Goal: Entertainment & Leisure: Consume media (video, audio)

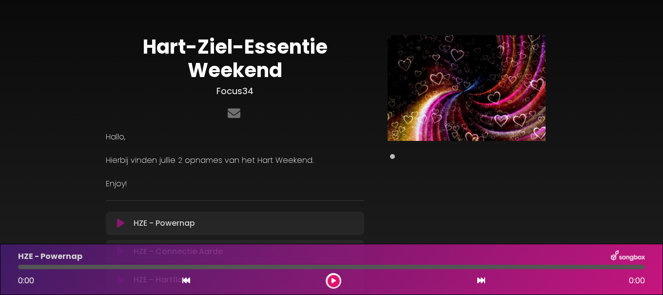
click at [121, 251] on div "HZE - Powernap" at bounding box center [331, 256] width 638 height 13
click at [122, 251] on div "HZE - Powernap" at bounding box center [331, 256] width 638 height 13
click at [122, 252] on div "HZE - Powernap" at bounding box center [331, 256] width 638 height 13
click at [123, 281] on div "0:00 0:00" at bounding box center [331, 281] width 638 height 16
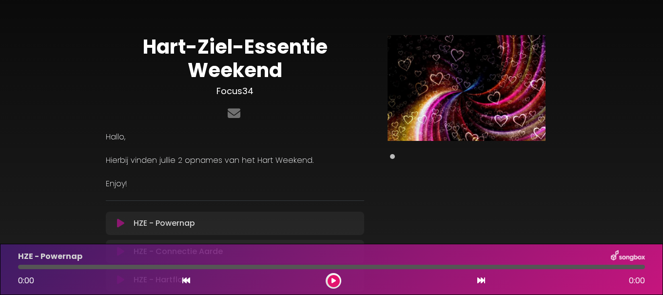
click at [122, 280] on div "0:00 0:00" at bounding box center [331, 281] width 638 height 16
click at [662, 91] on div "Hart-Ziel-Essentie Weekend Focus34 ×" at bounding box center [331, 202] width 663 height 381
click at [150, 277] on div "0:00 0:00" at bounding box center [331, 281] width 638 height 16
click at [149, 278] on div "0:00 0:00" at bounding box center [331, 281] width 638 height 16
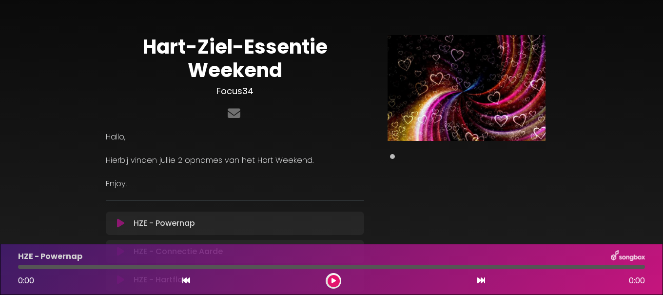
click at [149, 278] on div "0:00 0:00" at bounding box center [331, 281] width 638 height 16
click at [187, 281] on icon at bounding box center [186, 280] width 8 height 8
click at [333, 283] on icon at bounding box center [333, 281] width 4 height 6
click at [120, 223] on icon at bounding box center [120, 223] width 7 height 10
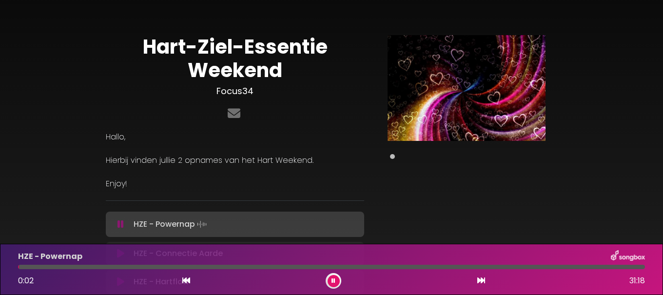
click at [187, 283] on icon at bounding box center [186, 280] width 8 height 8
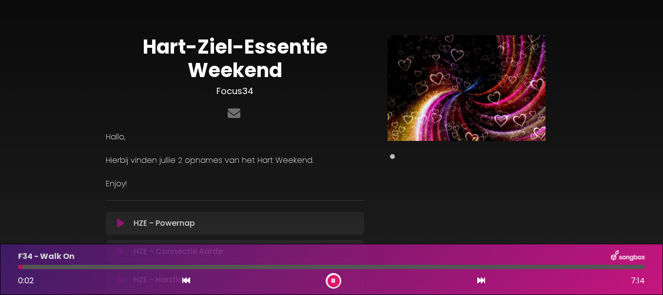
click at [123, 222] on icon at bounding box center [120, 223] width 7 height 10
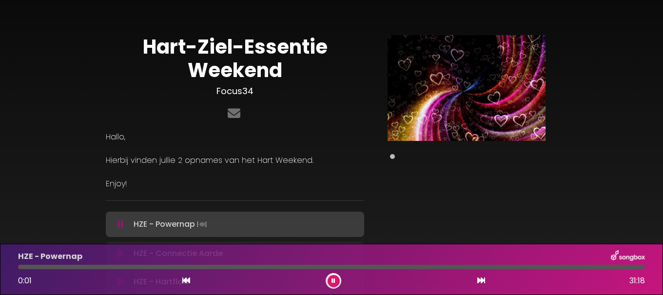
click at [336, 279] on button at bounding box center [334, 281] width 12 height 12
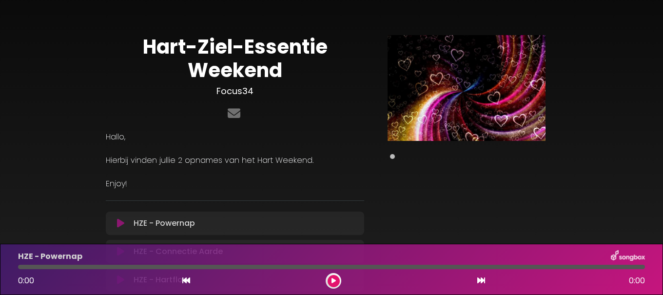
click at [332, 282] on icon at bounding box center [333, 281] width 4 height 6
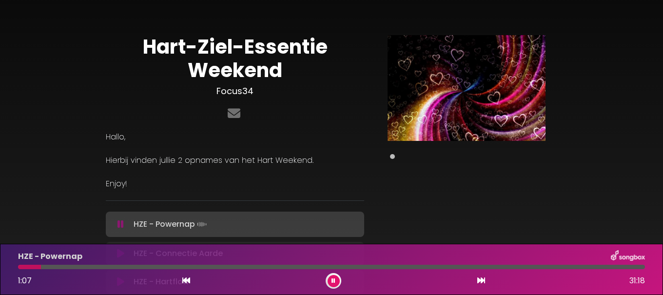
click at [337, 280] on button at bounding box center [334, 281] width 12 height 12
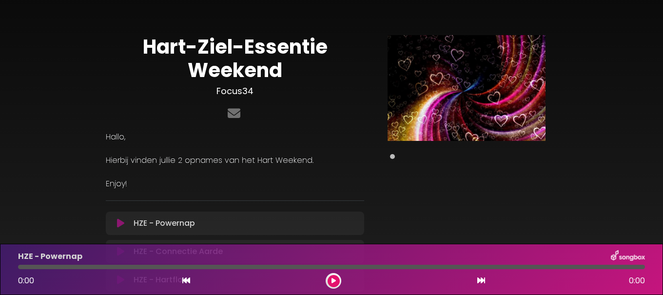
click at [184, 282] on icon at bounding box center [186, 280] width 8 height 8
click at [338, 280] on button at bounding box center [334, 281] width 12 height 12
click at [333, 279] on icon at bounding box center [333, 281] width 4 height 6
